Goal: Task Accomplishment & Management: Complete application form

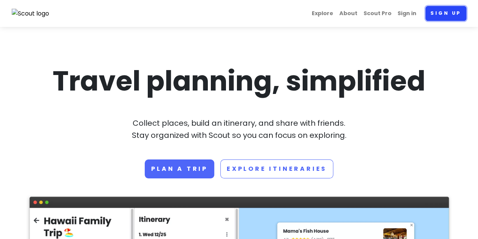
click at [450, 12] on link "Sign up" at bounding box center [446, 13] width 41 height 15
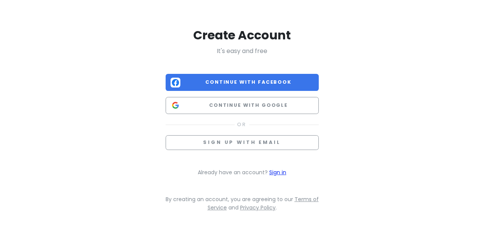
click at [271, 170] on link "Sign in" at bounding box center [277, 172] width 17 height 8
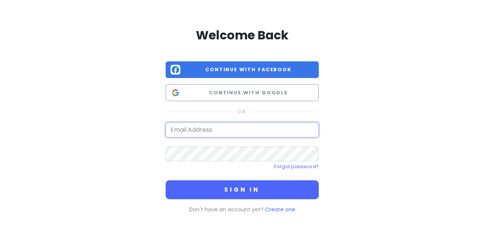
click at [263, 125] on input "email" at bounding box center [242, 129] width 153 height 15
type input "[EMAIL_ADDRESS][DOMAIN_NAME]"
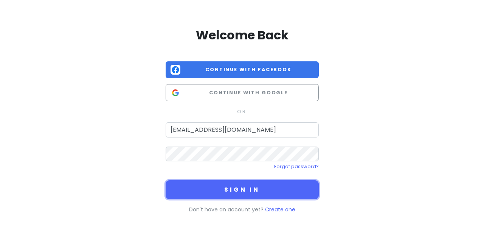
drag, startPoint x: 289, startPoint y: 189, endPoint x: 296, endPoint y: 198, distance: 11.9
click at [290, 189] on button "Sign in" at bounding box center [242, 189] width 153 height 19
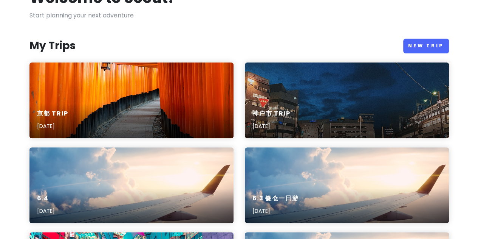
scroll to position [113, 0]
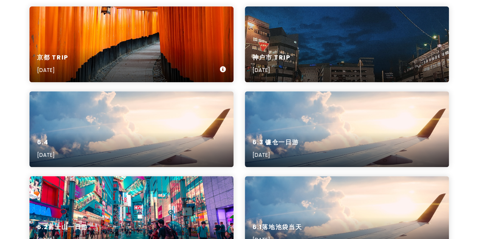
click at [167, 36] on div "京都 Trip [DATE]" at bounding box center [131, 44] width 204 height 76
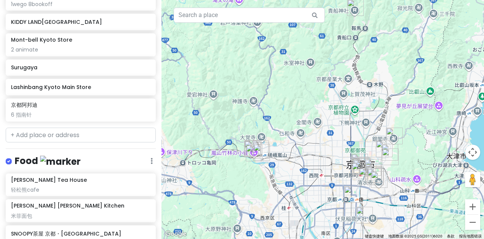
scroll to position [567, 0]
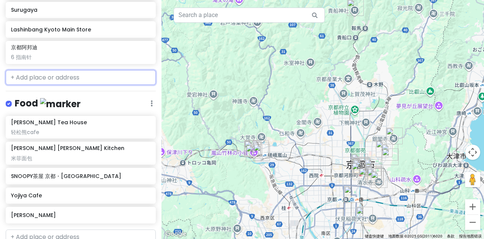
click at [57, 73] on input "text" at bounding box center [81, 77] width 150 height 15
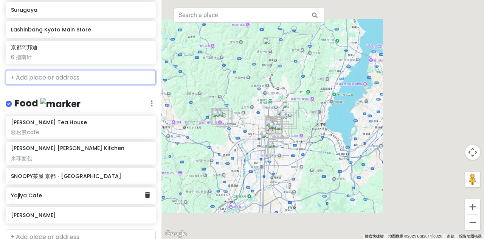
scroll to position [652, 0]
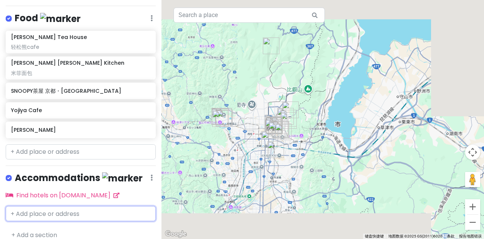
click at [46, 208] on input "text" at bounding box center [81, 213] width 150 height 15
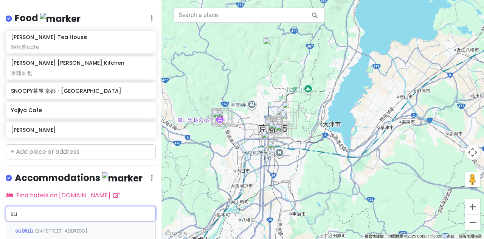
type input "s"
type input "hostel sui"
click at [82, 237] on span "日本京都府京都市上京区 Makurachō, 732" at bounding box center [108, 240] width 53 height 6
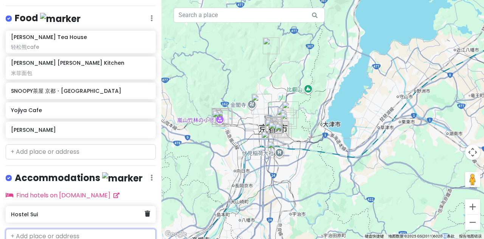
click at [81, 211] on h6 "Hostel Sui" at bounding box center [78, 214] width 134 height 7
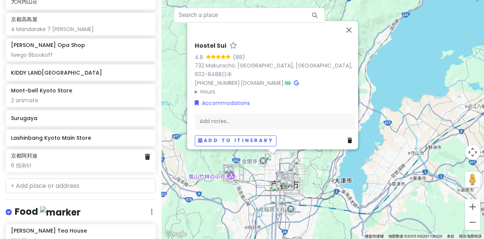
scroll to position [459, 0]
click at [76, 180] on input "text" at bounding box center [81, 185] width 150 height 15
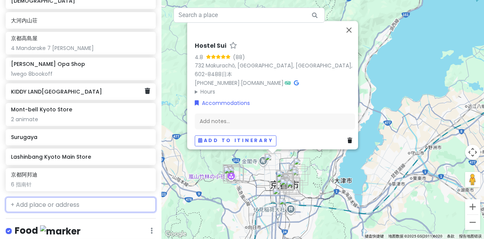
scroll to position [461, 0]
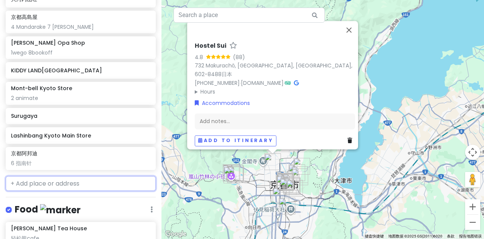
click at [49, 176] on input "text" at bounding box center [81, 183] width 150 height 15
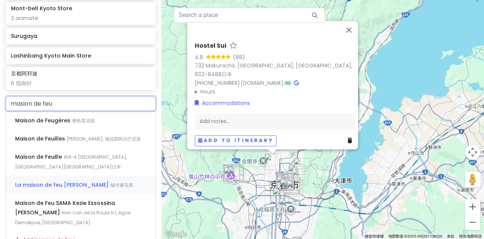
scroll to position [541, 0]
type input "masion de f"
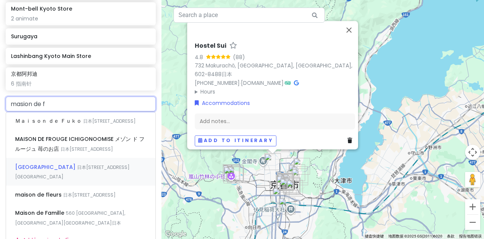
click at [88, 183] on div "Maison de FLEUR 京都駅前地下街ポルタ 日本京都府京都市下京区 Higashishiokōjichō, 902番地 京都駅前地下街ポルタ 西エリア" at bounding box center [80, 172] width 149 height 28
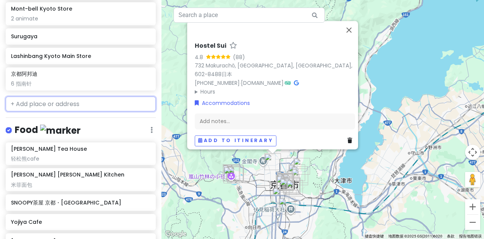
scroll to position [560, 0]
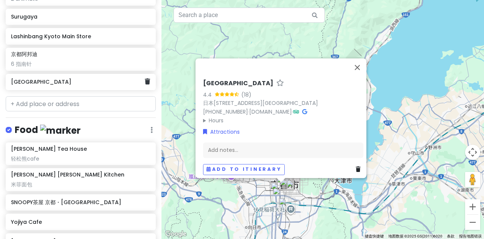
click at [71, 78] on h6 "Maison de FLEUR 京都駅前地下街ポルタ" at bounding box center [78, 81] width 134 height 7
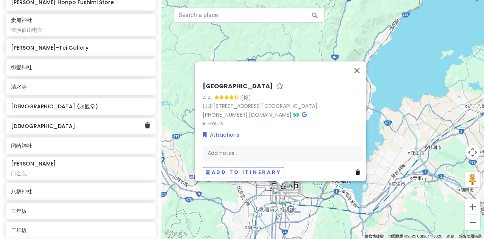
scroll to position [0, 0]
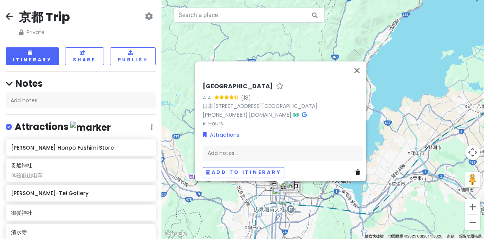
click at [31, 125] on h4 "Attractions" at bounding box center [63, 127] width 96 height 12
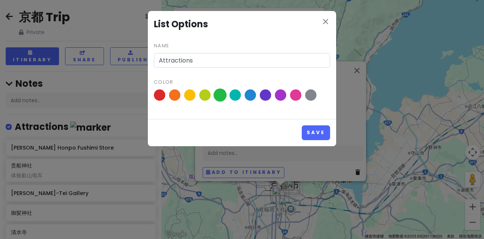
click at [222, 94] on span at bounding box center [220, 94] width 13 height 13
click at [0, 0] on input "radio" at bounding box center [0, 0] width 0 height 0
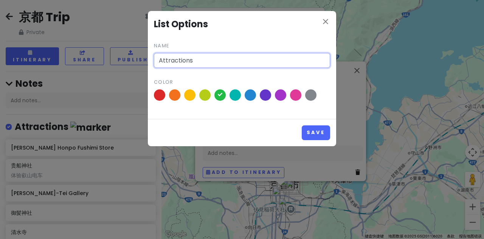
click at [224, 60] on input "Attractions" at bounding box center [242, 60] width 176 height 15
type input "g"
type input "观光"
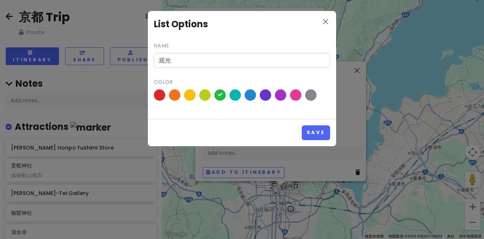
click at [322, 139] on div "Save" at bounding box center [242, 132] width 188 height 27
click at [321, 137] on button "Save" at bounding box center [316, 132] width 28 height 15
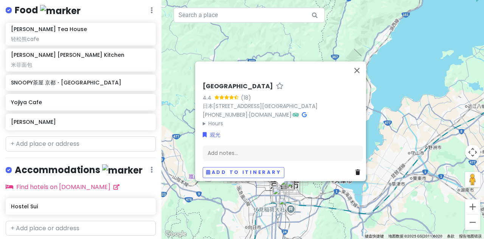
scroll to position [694, 0]
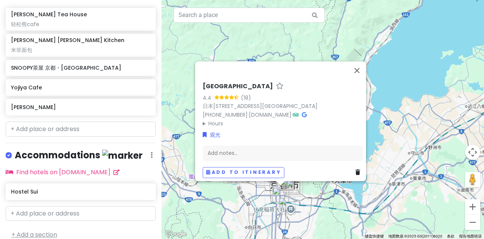
click at [53, 230] on link "+ Add a section" at bounding box center [34, 234] width 46 height 9
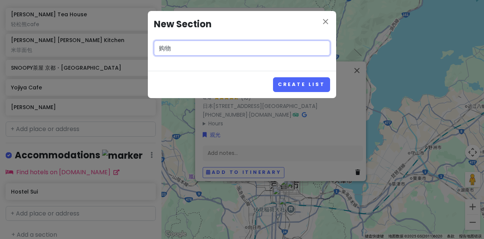
type input "购物"
click at [273, 77] on button "Create List" at bounding box center [301, 84] width 57 height 15
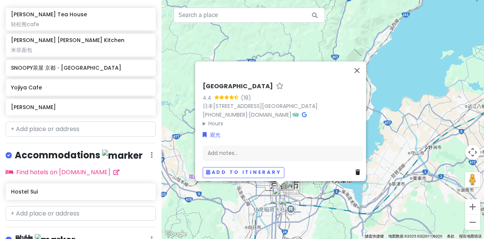
scroll to position [742, 0]
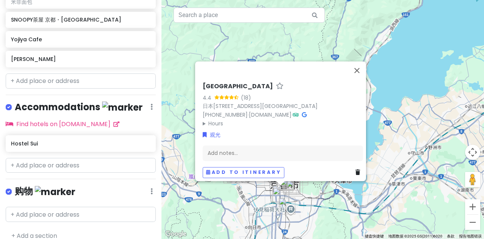
click at [40, 186] on img at bounding box center [55, 192] width 40 height 12
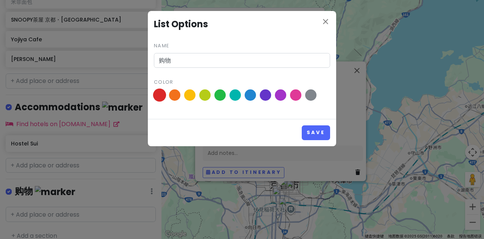
click at [160, 96] on span at bounding box center [159, 94] width 13 height 13
click at [0, 0] on input "radio" at bounding box center [0, 0] width 0 height 0
click at [317, 130] on button "Save" at bounding box center [316, 132] width 28 height 15
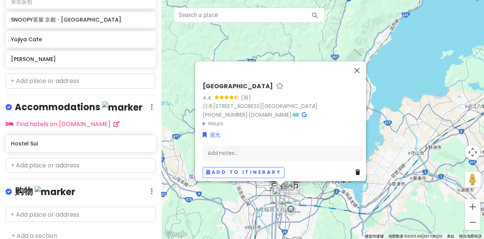
click at [84, 185] on div "购物 Edit Reorder Delete List" at bounding box center [81, 192] width 150 height 15
drag, startPoint x: 84, startPoint y: 183, endPoint x: 77, endPoint y: 179, distance: 8.0
click at [77, 185] on div "购物 Edit Reorder Delete List" at bounding box center [81, 192] width 150 height 15
click at [150, 188] on icon at bounding box center [151, 191] width 2 height 6
click at [64, 192] on div "京都 Trip Private Change Dates Make a Copy Delete Trip Go Pro ⚡️ Give Feedback 💡 …" at bounding box center [80, 119] width 161 height 239
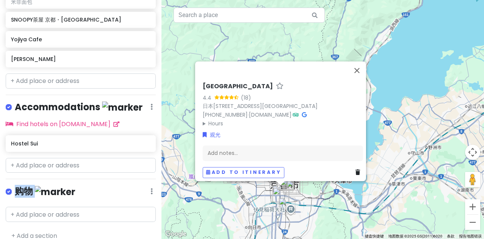
drag, startPoint x: 17, startPoint y: 177, endPoint x: 40, endPoint y: 180, distance: 23.3
click at [40, 185] on h4 "购物" at bounding box center [45, 191] width 60 height 12
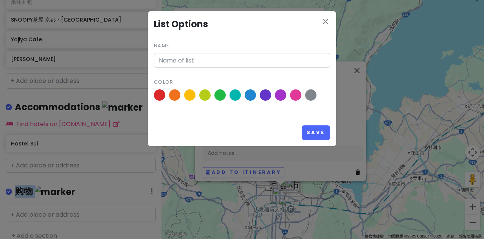
type input "购物"
click at [40, 180] on div "close List Options Name 购物 Color Save" at bounding box center [242, 119] width 484 height 239
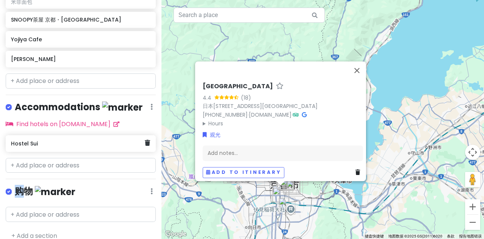
drag, startPoint x: 22, startPoint y: 178, endPoint x: 18, endPoint y: 181, distance: 5.5
click at [18, 185] on h4 "购物" at bounding box center [45, 191] width 60 height 12
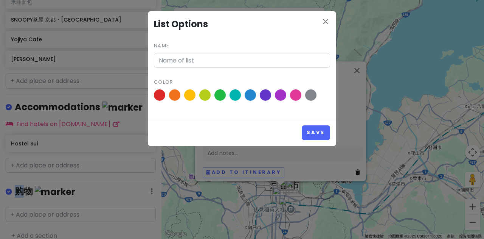
type input "购物"
click at [58, 180] on div "close List Options Name 购物 Color Save" at bounding box center [242, 119] width 484 height 239
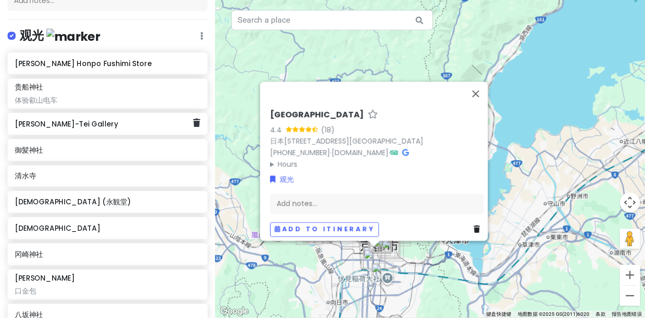
scroll to position [0, 0]
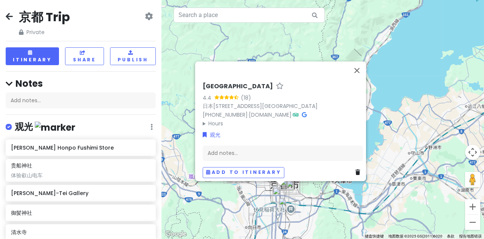
click at [145, 13] on icon at bounding box center [149, 16] width 8 height 6
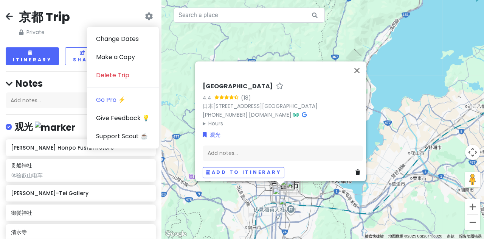
click at [116, 14] on div "京都 Trip Private Change Dates Make a Copy Delete Trip Go Pro ⚡️ Give Feedback 💡 …" at bounding box center [81, 22] width 150 height 27
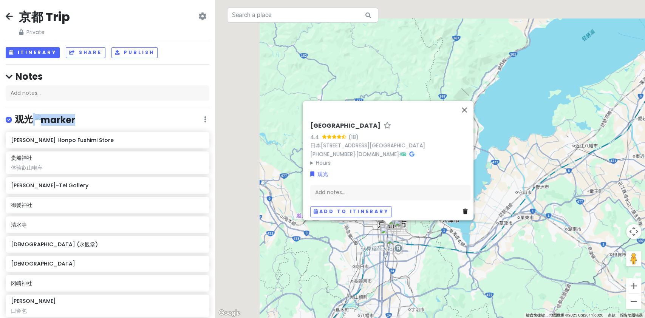
drag, startPoint x: 320, startPoint y: 0, endPoint x: 121, endPoint y: 109, distance: 226.8
click at [121, 109] on div "京都 Trip Private Change Dates Make a Copy Delete Trip Go Pro ⚡️ Give Feedback 💡 …" at bounding box center [107, 159] width 215 height 318
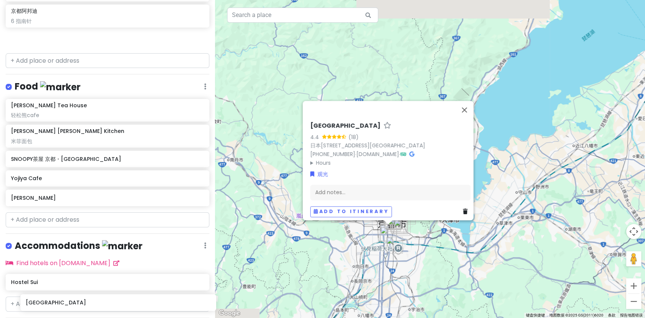
scroll to position [656, 0]
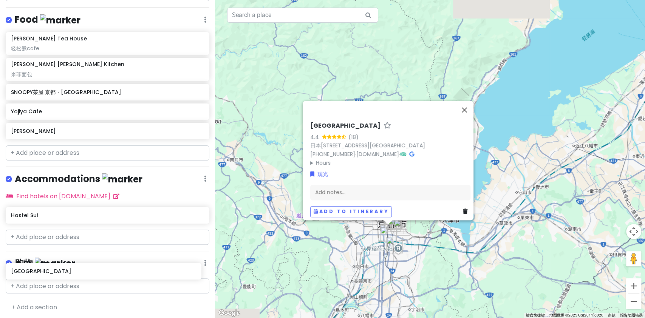
drag, startPoint x: 81, startPoint y: 71, endPoint x: 79, endPoint y: 271, distance: 199.6
click at [79, 238] on div "京都 Trip Private Change Dates Make a Copy Delete Trip Go Pro ⚡️ Give Feedback 💡 …" at bounding box center [107, 159] width 215 height 318
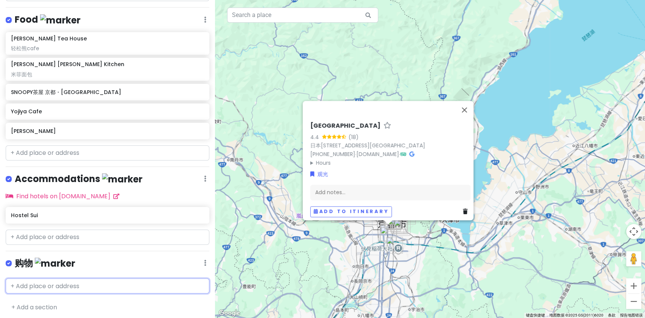
click at [107, 238] on input "text" at bounding box center [108, 286] width 204 height 15
click at [99, 238] on div "购物 Edit Reorder Delete List" at bounding box center [108, 264] width 204 height 15
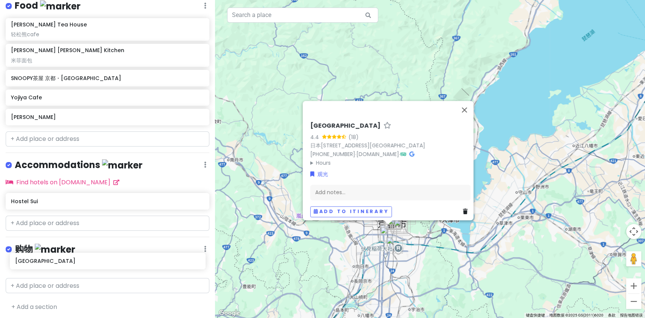
drag, startPoint x: 91, startPoint y: 69, endPoint x: 95, endPoint y: 259, distance: 189.8
click at [95, 238] on div "京都 Trip Private Change Dates Make a Copy Delete Trip Go Pro ⚡️ Give Feedback 💡 …" at bounding box center [107, 159] width 215 height 318
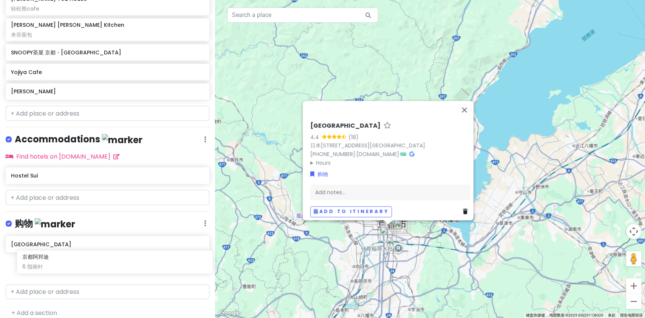
scroll to position [682, 0]
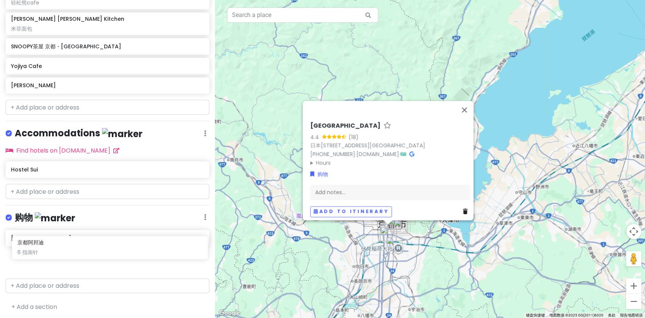
drag, startPoint x: 82, startPoint y: 180, endPoint x: 82, endPoint y: 259, distance: 79.4
click at [82, 238] on div "京都 Trip Private Change Dates Make a Copy Delete Trip Go Pro ⚡️ Give Feedback 💡 …" at bounding box center [107, 159] width 215 height 318
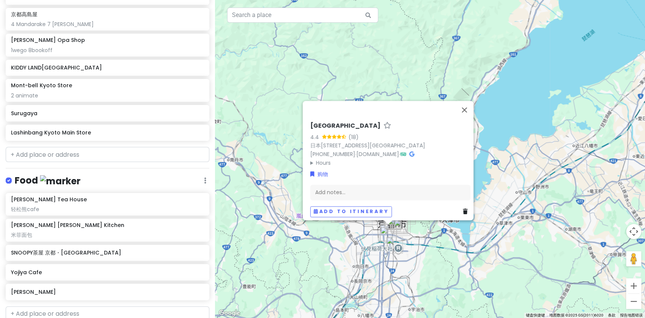
scroll to position [434, 0]
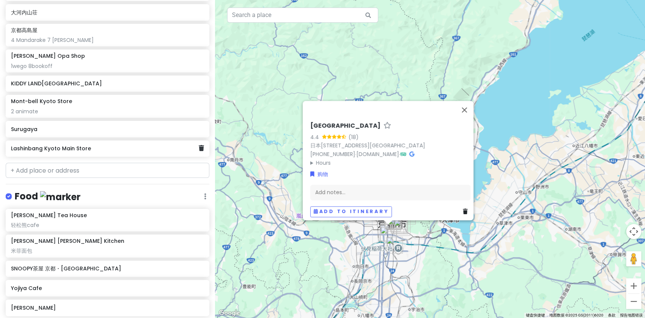
click at [80, 147] on h6 "Lashinbang Kyoto Main Store" at bounding box center [104, 148] width 187 height 7
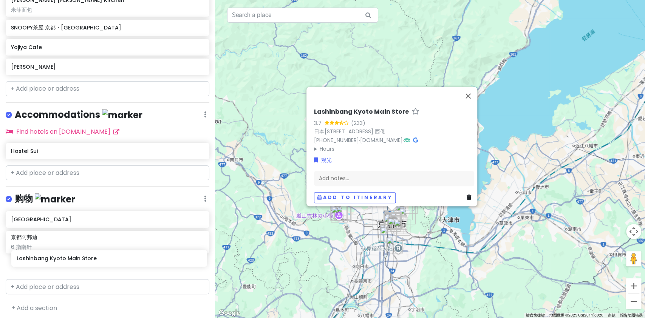
scroll to position [676, 0]
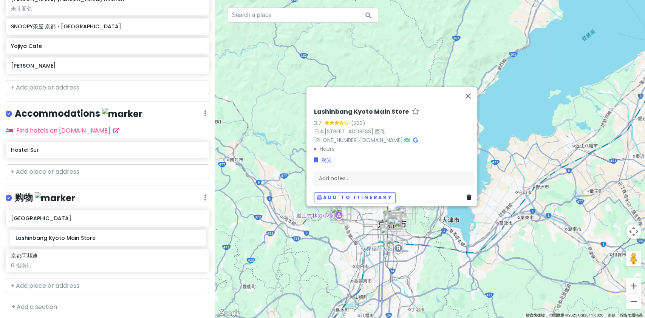
drag, startPoint x: 58, startPoint y: 150, endPoint x: 63, endPoint y: 240, distance: 90.5
click at [63, 238] on div "京都 Trip Private Change Dates Make a Copy Delete Trip Go Pro ⚡️ Give Feedback 💡 …" at bounding box center [107, 159] width 215 height 318
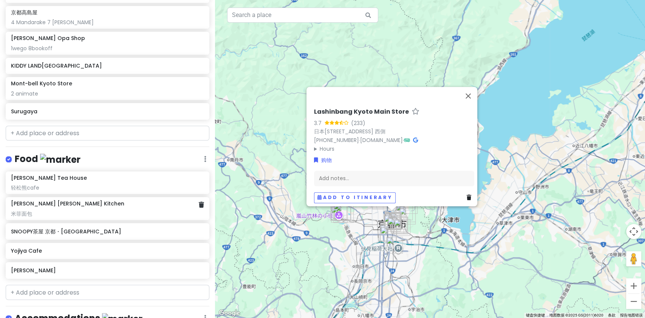
scroll to position [436, 0]
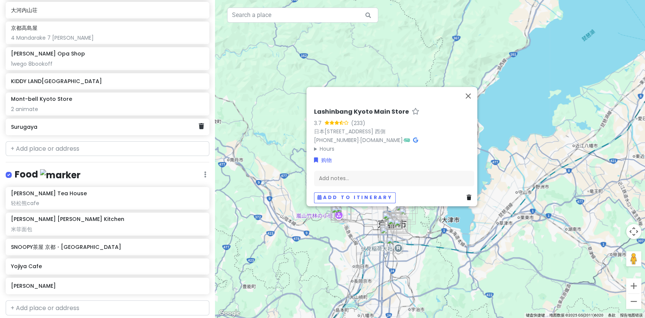
click at [54, 122] on div "Surugaya" at bounding box center [104, 127] width 187 height 11
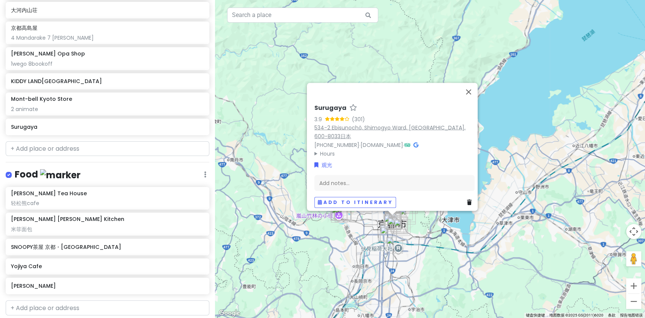
click at [338, 135] on link "534-2 Ebisunochō, Shimogyo Ward, Kyoto, 600-8033日本" at bounding box center [389, 132] width 151 height 16
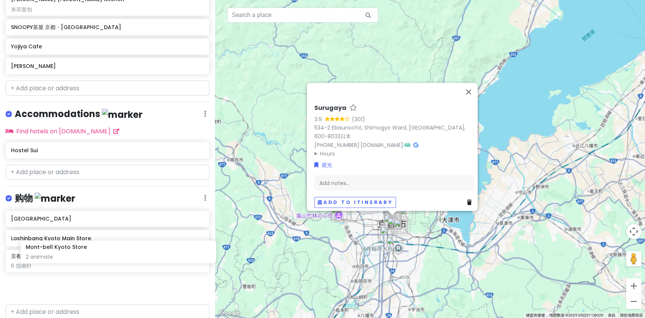
scroll to position [682, 0]
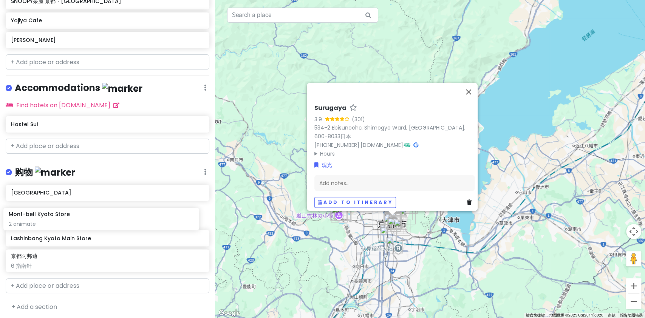
drag, startPoint x: 53, startPoint y: 103, endPoint x: 58, endPoint y: 208, distance: 104.5
click at [51, 219] on div "京都 Trip Private Change Dates Make a Copy Delete Trip Go Pro ⚡️ Give Feedback 💡 …" at bounding box center [107, 159] width 215 height 318
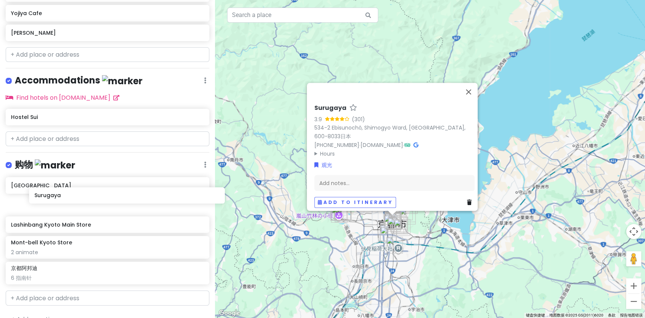
drag, startPoint x: 75, startPoint y: 160, endPoint x: 94, endPoint y: 194, distance: 38.3
click at [94, 195] on div "京都 Trip Private Change Dates Make a Copy Delete Trip Go Pro ⚡️ Give Feedback 💡 …" at bounding box center [107, 159] width 215 height 318
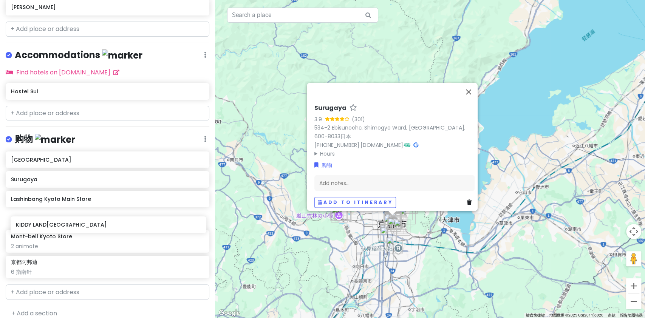
scroll to position [671, 0]
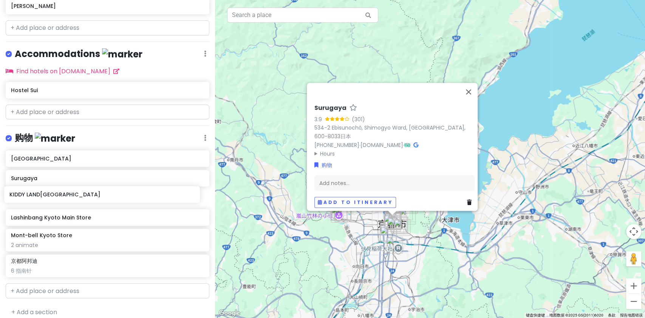
click at [96, 194] on div "京都 Trip Private Change Dates Make a Copy Delete Trip Go Pro ⚡️ Give Feedback 💡 …" at bounding box center [107, 159] width 215 height 318
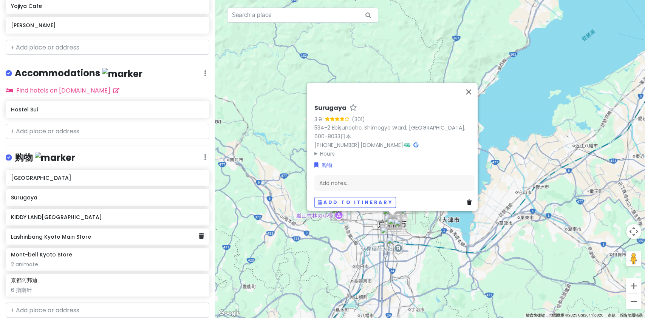
click at [88, 238] on div "Lashinbang Kyoto Main Store" at bounding box center [104, 237] width 187 height 11
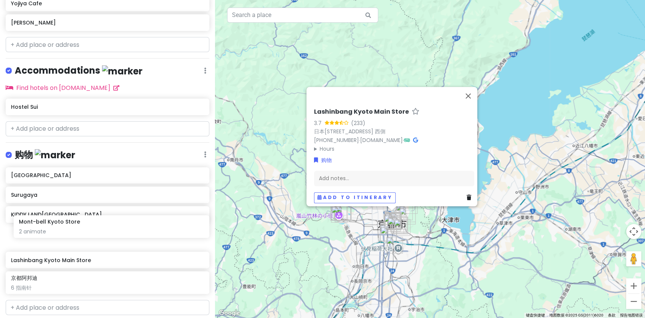
drag, startPoint x: 81, startPoint y: 257, endPoint x: 85, endPoint y: 234, distance: 23.4
click at [85, 234] on div "Maison de FLEUR 京都駅前地下街ポルタ Surugaya KIDDY LAND京都四条河原町店 Lashinbang Kyoto Main St…" at bounding box center [107, 232] width 215 height 130
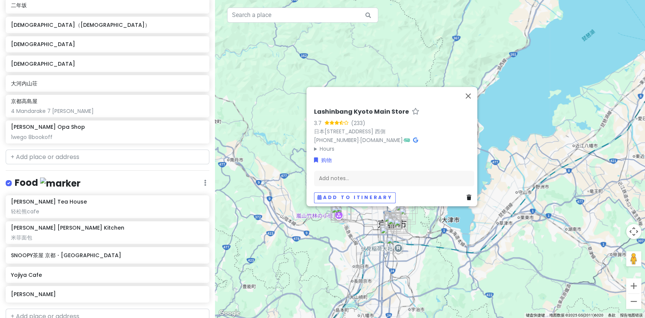
scroll to position [332, 0]
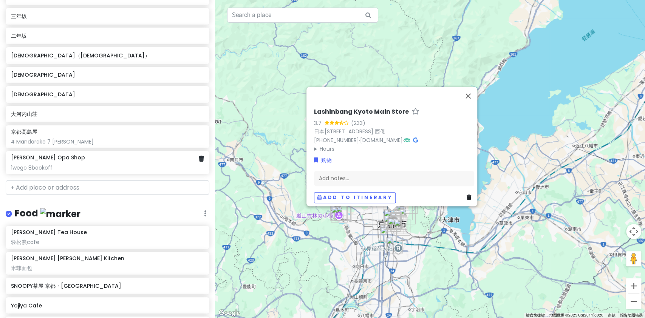
click at [68, 158] on h6 "Seria Kawaramachi Opa Shop" at bounding box center [48, 157] width 74 height 7
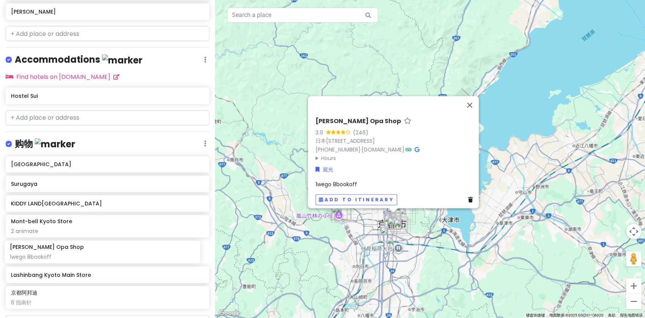
scroll to position [648, 0]
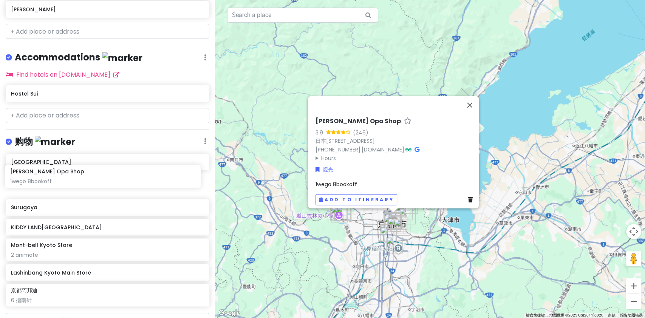
drag, startPoint x: 73, startPoint y: 163, endPoint x: 70, endPoint y: 174, distance: 11.7
click at [69, 174] on div "京都 Trip Private Change Dates Make a Copy Delete Trip Go Pro ⚡️ Give Feedback 💡 …" at bounding box center [107, 159] width 215 height 318
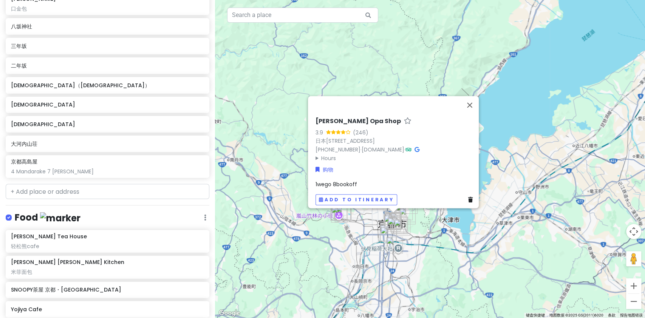
scroll to position [293, 0]
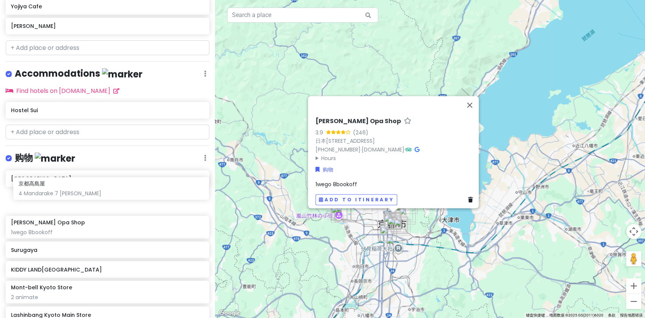
drag, startPoint x: 51, startPoint y: 173, endPoint x: 59, endPoint y: 186, distance: 15.6
click at [59, 186] on div "京都 Trip Private Change Dates Make a Copy Delete Trip Go Pro ⚡️ Give Feedback 💡 …" at bounding box center [107, 159] width 215 height 318
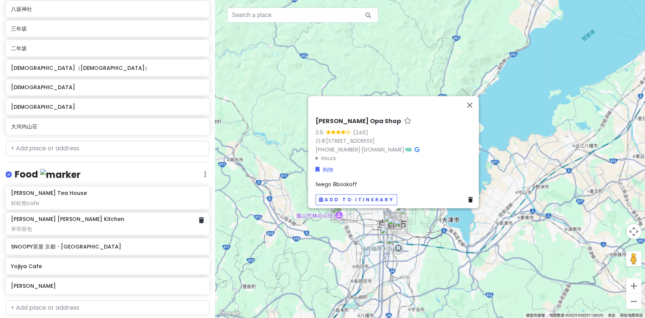
scroll to position [201, 0]
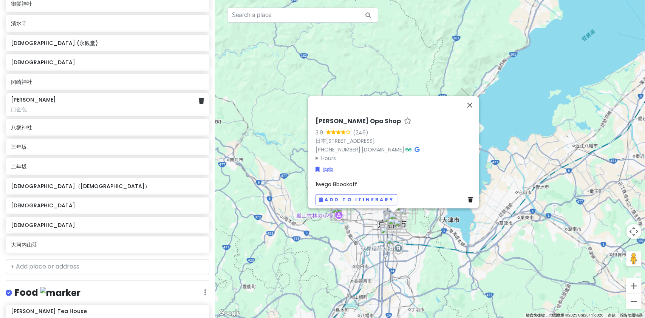
click at [32, 107] on div "口金包" at bounding box center [107, 109] width 193 height 7
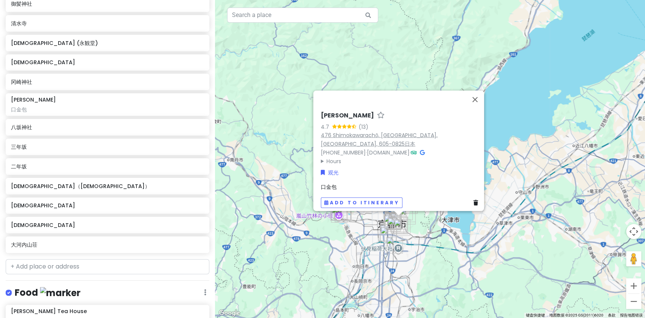
click at [384, 132] on link "476 Shimokawarachō, Higashiyama Ward, Kyoto, 605-0825日本" at bounding box center [379, 140] width 117 height 16
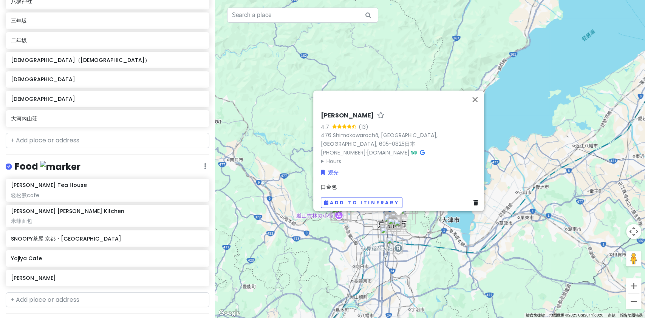
scroll to position [353, 0]
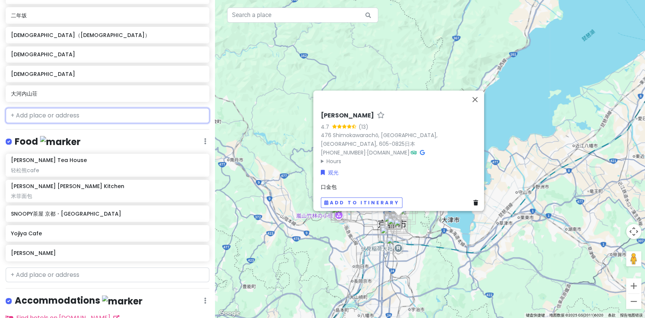
click at [71, 115] on input "text" at bounding box center [108, 115] width 204 height 15
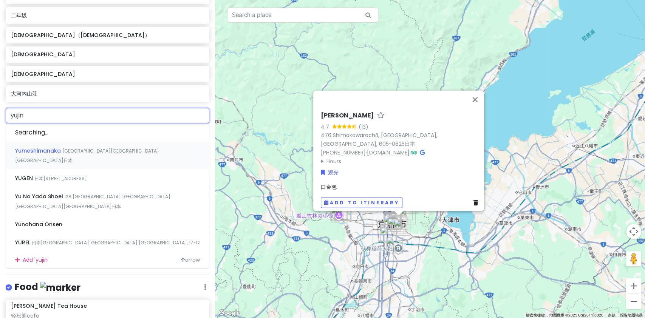
type input "御金"
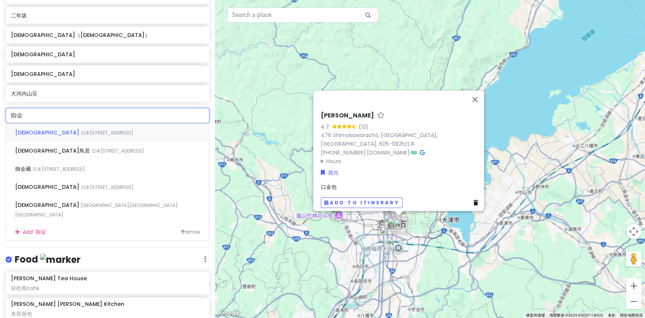
click at [69, 128] on div "御金神社 日本京都府京都市中京区 Oshinishitoincho, 614" at bounding box center [107, 133] width 203 height 18
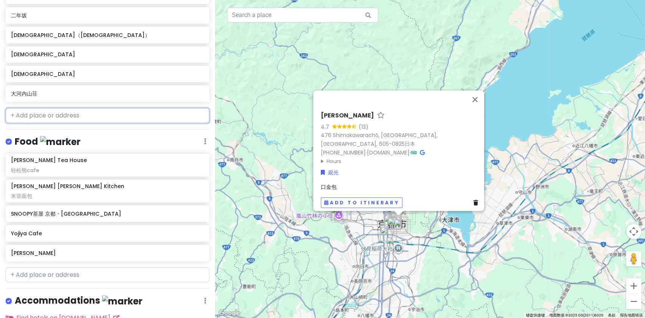
click at [66, 114] on input "text" at bounding box center [108, 115] width 204 height 15
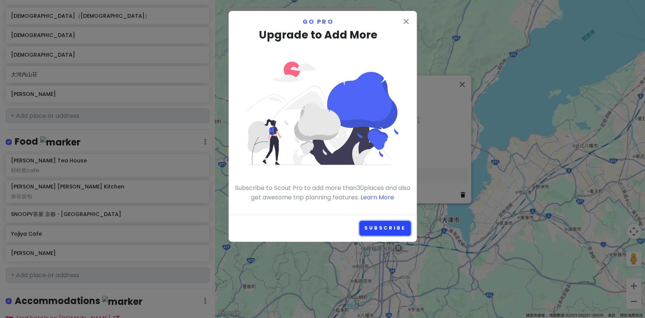
click at [381, 227] on link "Subscribe" at bounding box center [384, 228] width 51 height 15
drag, startPoint x: 399, startPoint y: 34, endPoint x: 375, endPoint y: 68, distance: 41.7
drag, startPoint x: 375, startPoint y: 68, endPoint x: 384, endPoint y: 37, distance: 31.8
click at [384, 35] on h3 "Upgrade to Add More" at bounding box center [323, 35] width 176 height 17
click at [404, 20] on icon "close" at bounding box center [406, 21] width 9 height 9
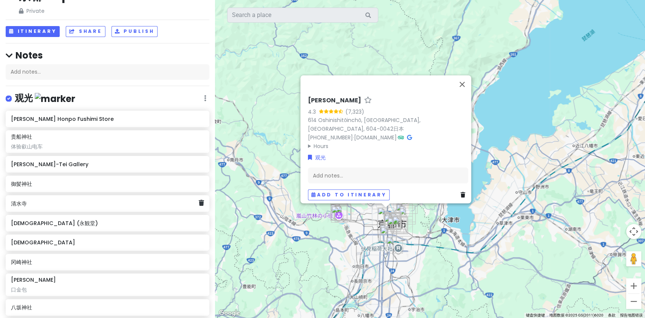
scroll to position [0, 0]
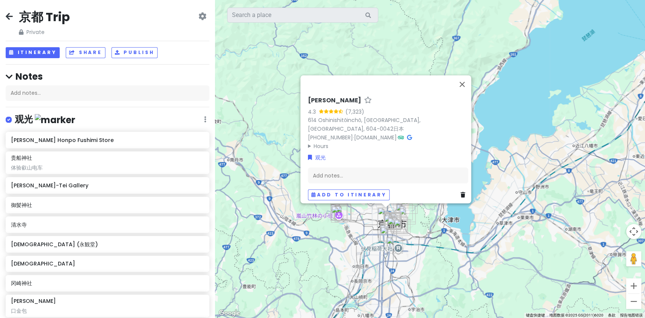
click at [8, 16] on icon at bounding box center [9, 16] width 7 height 6
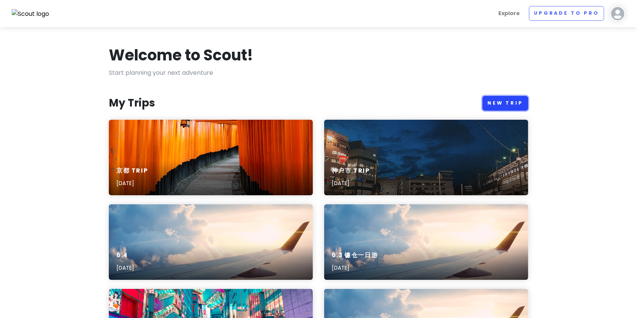
click at [478, 99] on link "New Trip" at bounding box center [506, 103] width 46 height 15
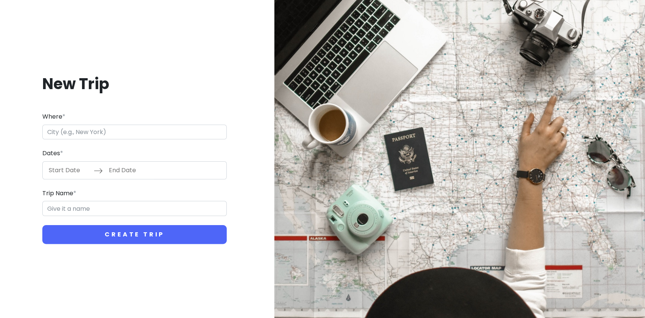
click at [118, 144] on form "Where * Dates * Navigate forward to interact with the calendar and select a dat…" at bounding box center [134, 178] width 184 height 132
click at [120, 132] on input "Where *" at bounding box center [134, 132] width 184 height 15
click at [110, 128] on input "Kyoto" at bounding box center [134, 132] width 184 height 15
type input "Kyoto"
click at [42, 225] on button "Create Trip" at bounding box center [134, 234] width 184 height 19
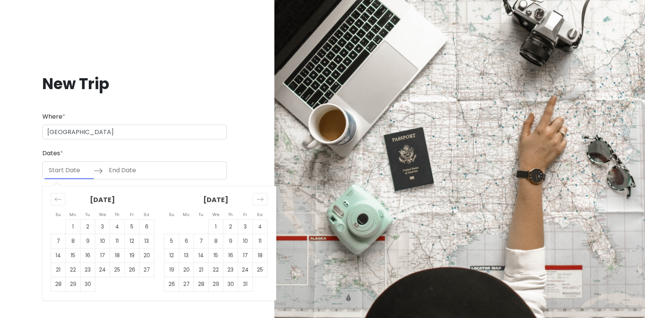
click at [62, 174] on input "Start Date" at bounding box center [69, 170] width 49 height 17
click at [148, 238] on td "27" at bounding box center [146, 270] width 15 height 14
type input "09/27/2025"
click at [146, 238] on td "27" at bounding box center [146, 270] width 15 height 14
type input "09/27/2025"
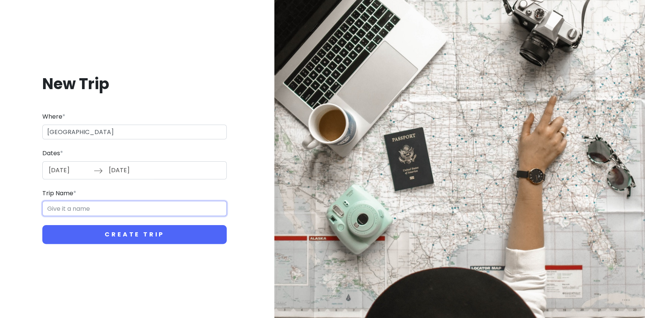
click at [64, 214] on input "Trip Name *" at bounding box center [134, 208] width 184 height 15
type input "京"
type input "宇治一日游"
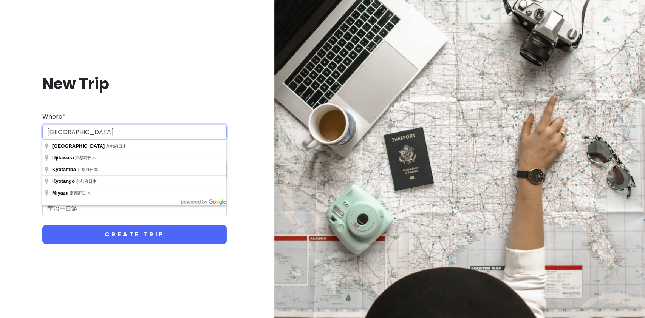
drag, startPoint x: 72, startPoint y: 132, endPoint x: 27, endPoint y: 130, distance: 44.6
click at [27, 130] on div "New Trip Where * Kyoto Dates * 09/27/2025 Navigate forward to interact with the…" at bounding box center [134, 159] width 257 height 206
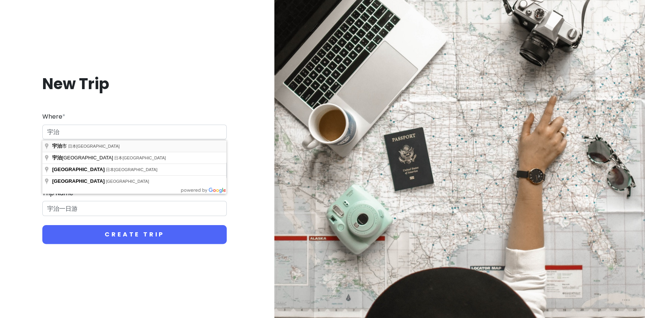
type input "日本京都府宇治市"
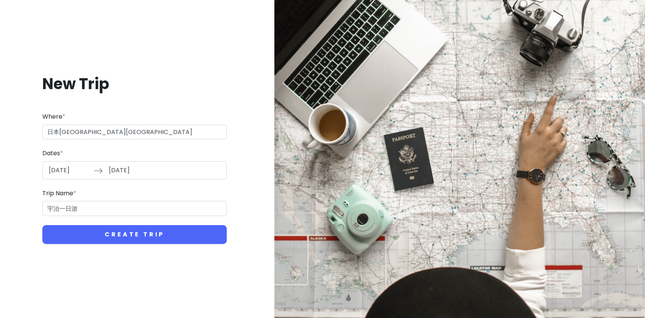
click at [64, 166] on input "09/27/2025" at bounding box center [69, 170] width 49 height 17
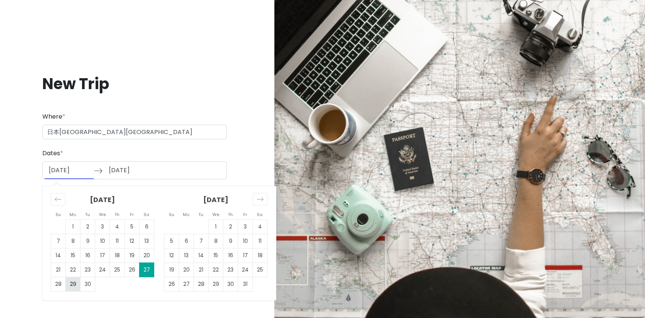
click at [73, 238] on td "29" at bounding box center [73, 284] width 15 height 14
type input "09/29/2025"
click at [73, 238] on td "29" at bounding box center [73, 284] width 15 height 14
type input "09/29/2025"
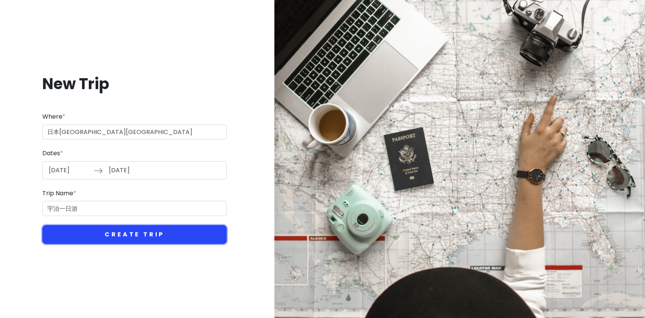
click at [131, 231] on button "Create Trip" at bounding box center [134, 234] width 184 height 19
